Goal: Find contact information: Obtain details needed to contact an individual or organization

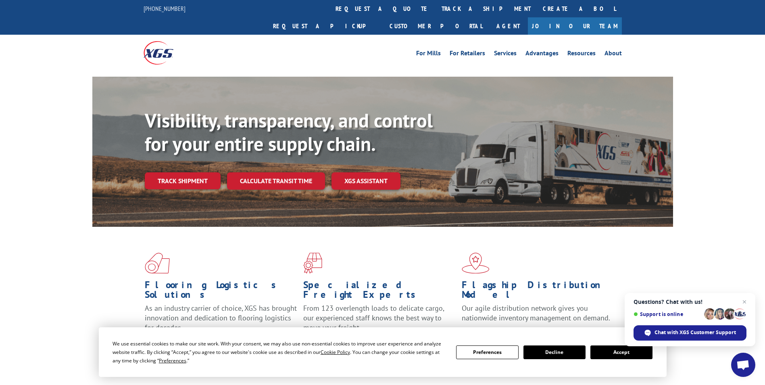
click at [39, 233] on div "Flooring Logistics Solutions As an industry carrier of choice, XGS has brought …" at bounding box center [382, 308] width 765 height 162
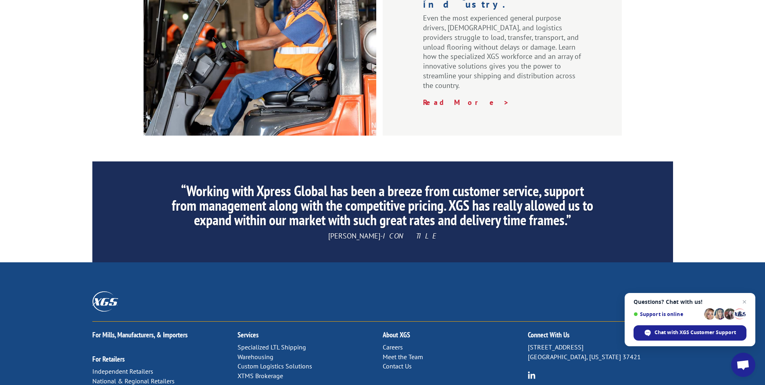
scroll to position [1211, 0]
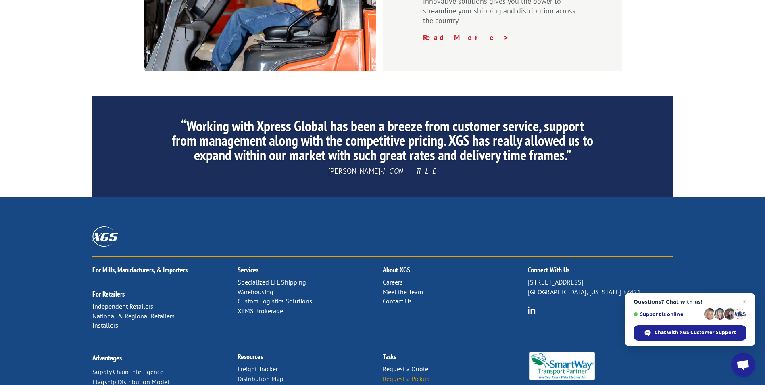
click at [408, 374] on link "Request a Pickup" at bounding box center [406, 378] width 47 height 8
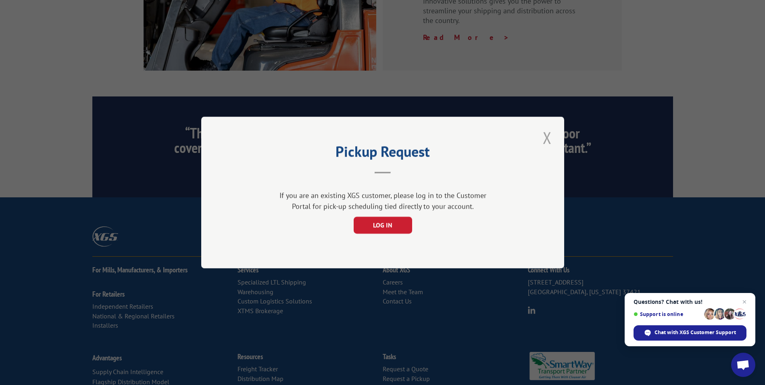
click at [545, 136] on button "Close modal" at bounding box center [547, 138] width 14 height 22
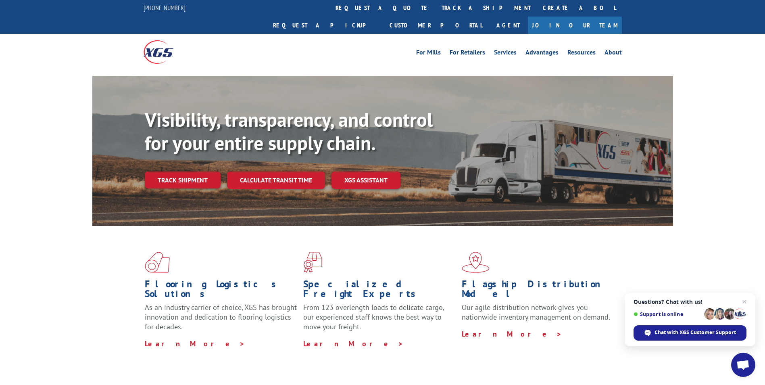
scroll to position [0, 0]
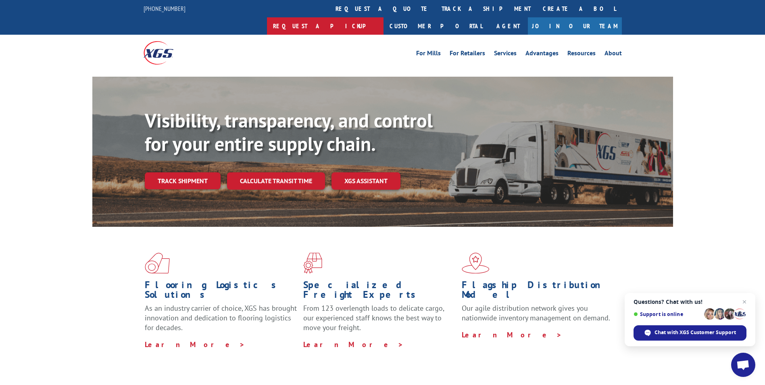
click at [383, 17] on link "Request a pickup" at bounding box center [325, 25] width 117 height 17
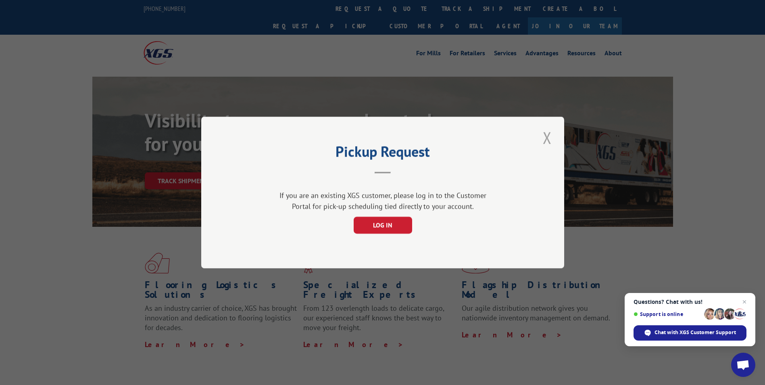
click at [548, 136] on button "Close modal" at bounding box center [547, 138] width 14 height 22
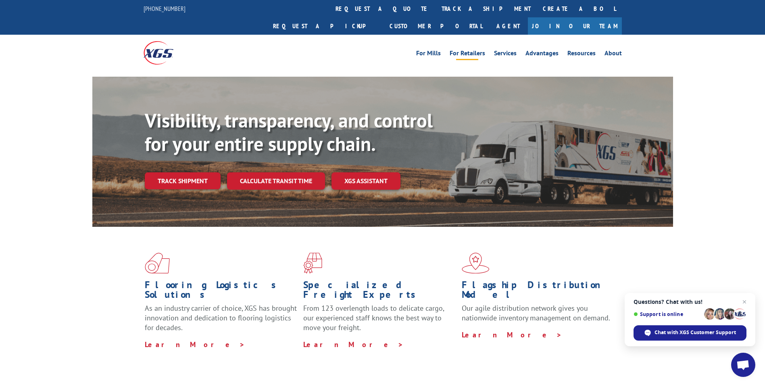
click at [466, 50] on link "For Retailers" at bounding box center [467, 54] width 35 height 9
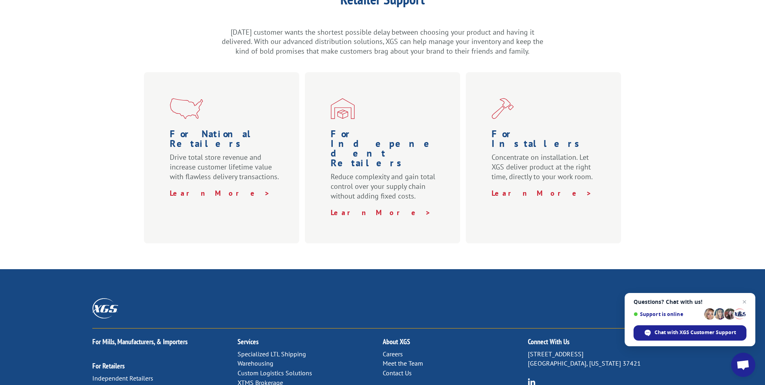
scroll to position [381, 0]
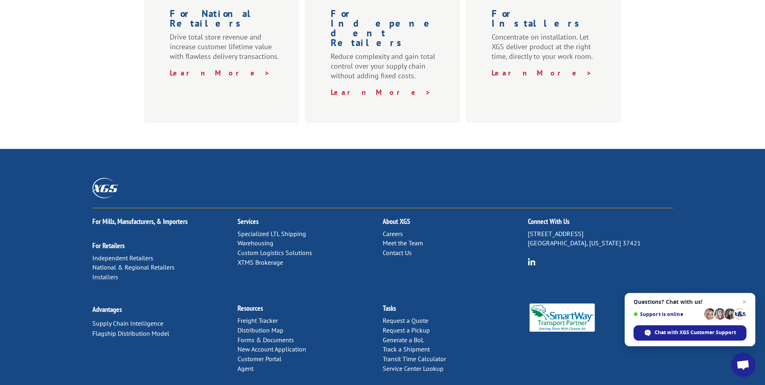
click at [398, 248] on link "Contact Us" at bounding box center [397, 252] width 29 height 8
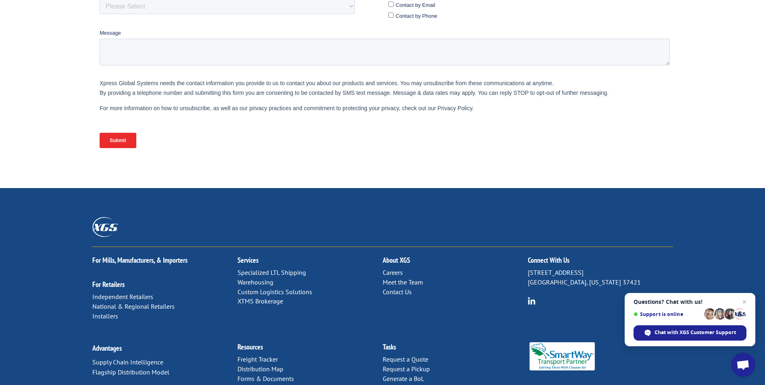
scroll to position [321, 0]
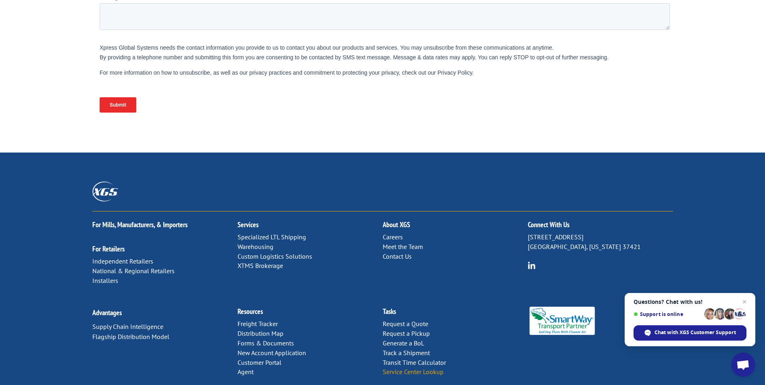
click at [416, 367] on link "Service Center Lookup" at bounding box center [413, 371] width 61 height 8
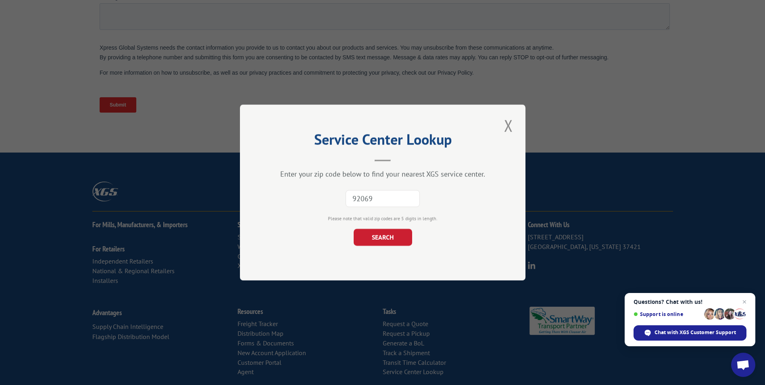
type input "92069"
click at [353, 229] on button "SEARCH" at bounding box center [382, 237] width 58 height 17
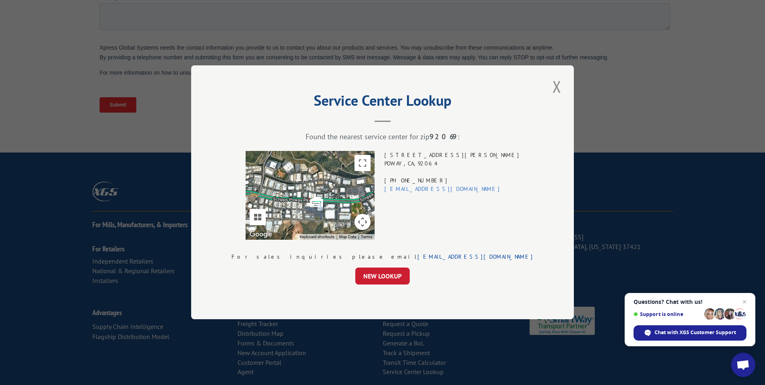
click at [436, 189] on link "xgssandiego@xgsi.com" at bounding box center [442, 188] width 116 height 7
